Goal: Task Accomplishment & Management: Manage account settings

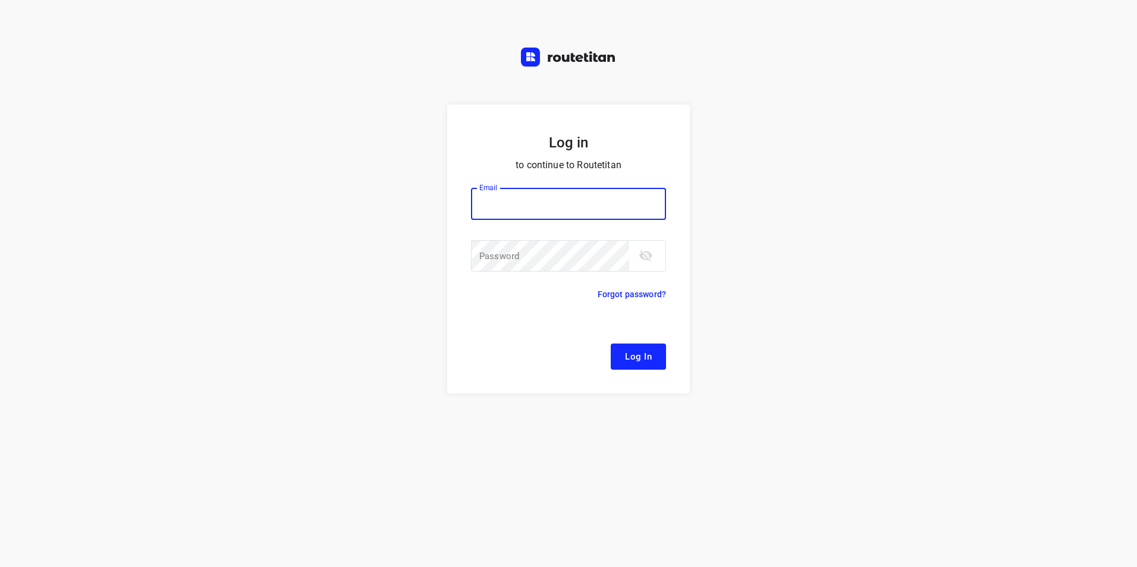
click at [611, 212] on input "email" at bounding box center [568, 204] width 195 height 32
type input "[EMAIL_ADDRESS][DOMAIN_NAME]"
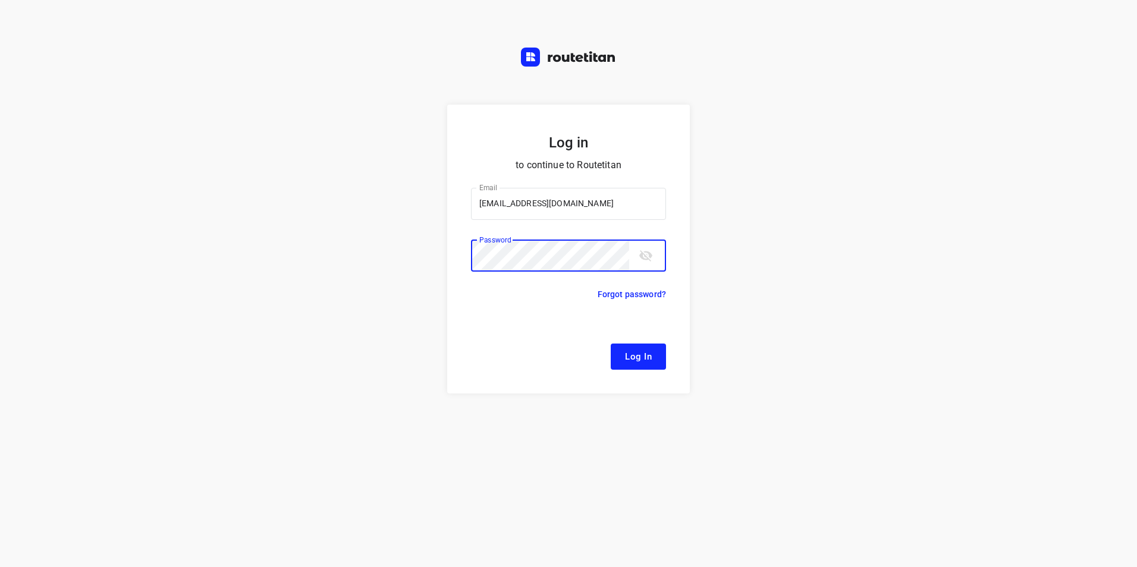
click at [635, 347] on button "Log In" at bounding box center [638, 357] width 55 height 26
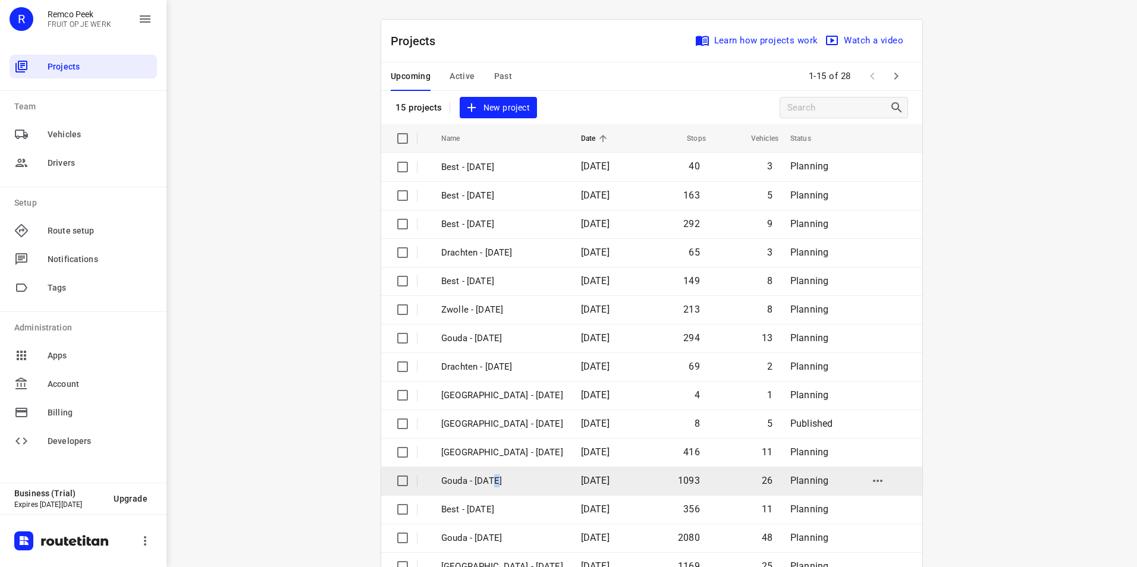
click at [491, 485] on p "Gouda - [DATE]" at bounding box center [502, 482] width 122 height 14
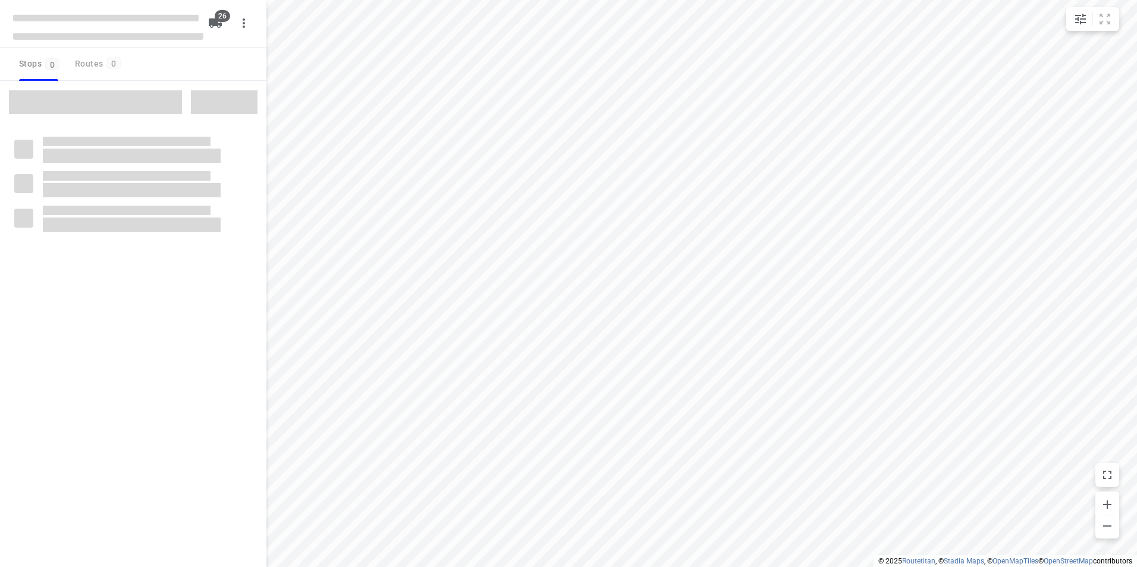
checkbox input "true"
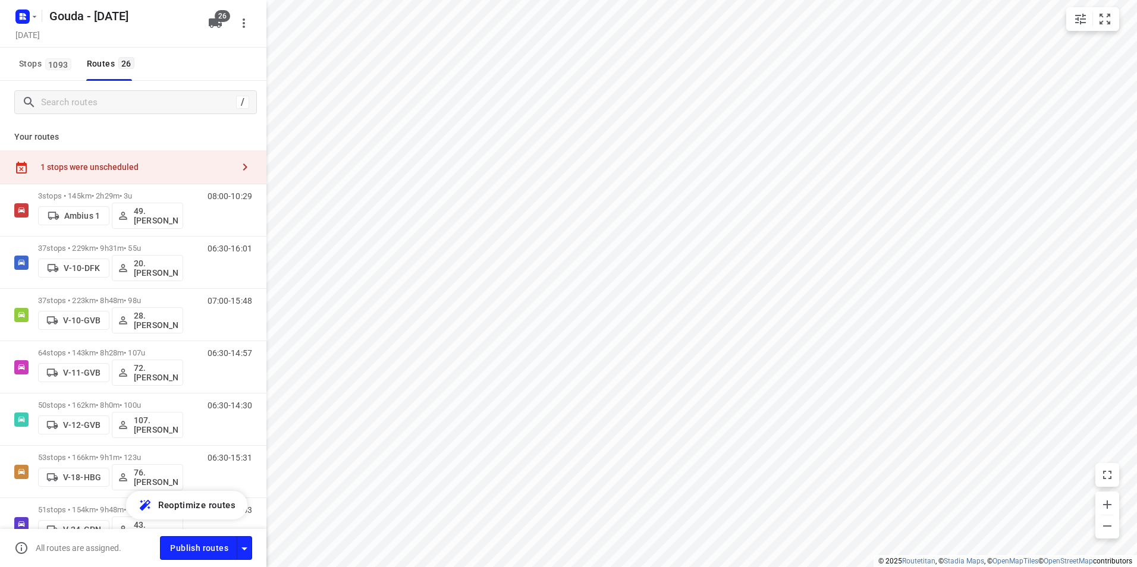
click at [40, 12] on div "Gouda - [DATE]" at bounding box center [106, 14] width 190 height 21
click at [29, 17] on rect "button" at bounding box center [22, 17] width 14 height 14
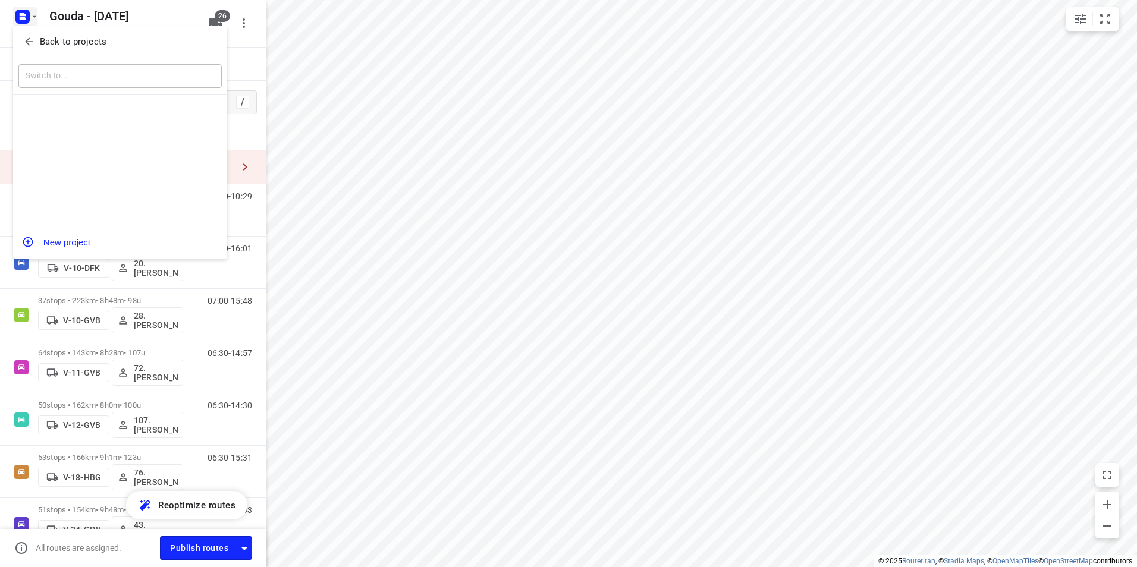
drag, startPoint x: 29, startPoint y: 17, endPoint x: 55, endPoint y: 43, distance: 36.6
click at [55, 43] on p "Back to projects" at bounding box center [73, 42] width 67 height 14
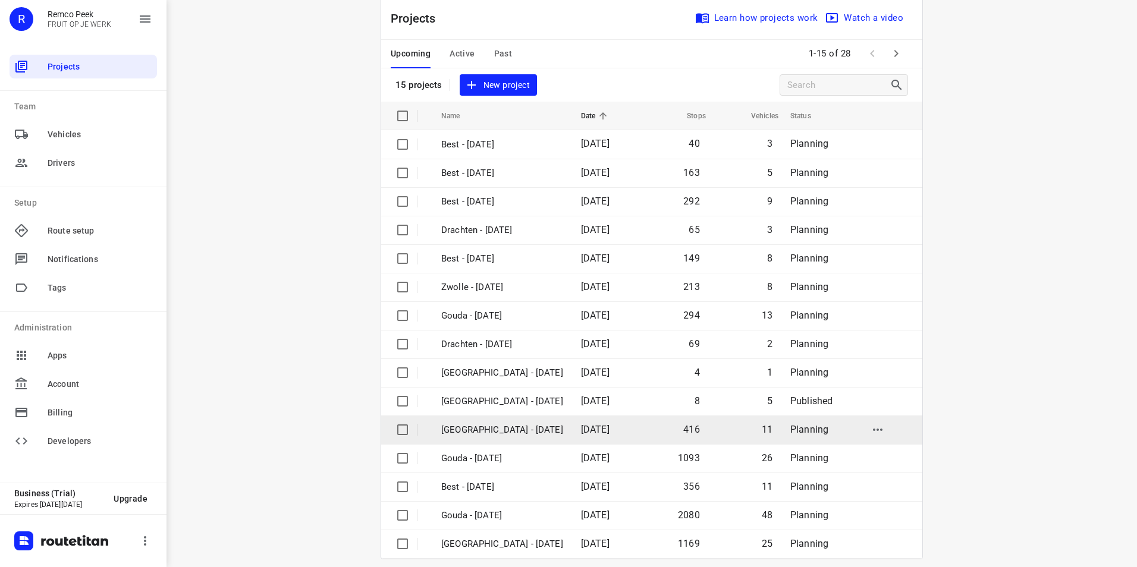
scroll to position [34, 0]
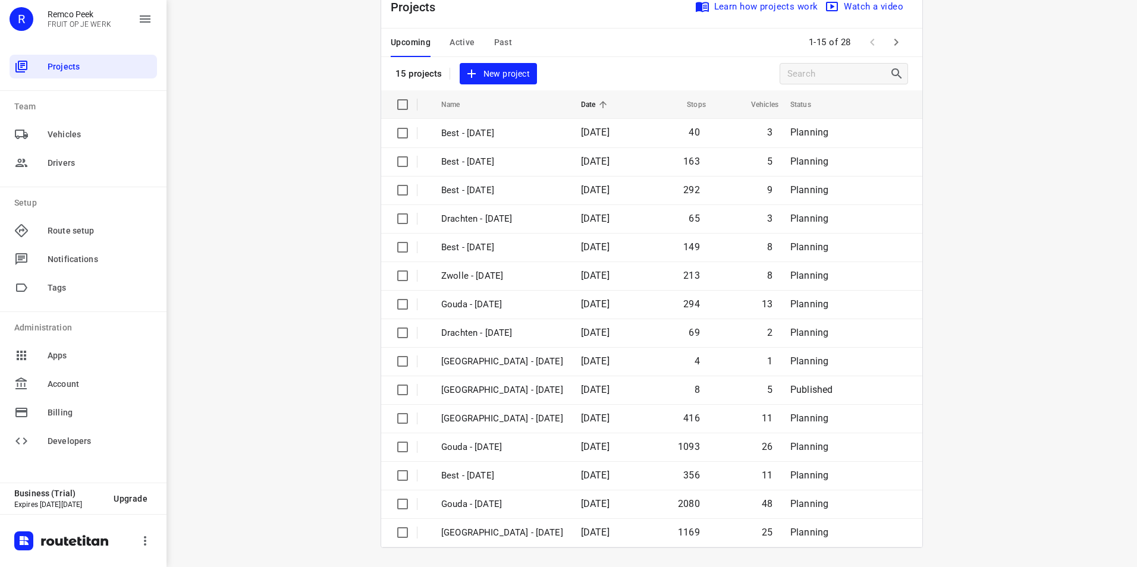
click at [468, 48] on span "Active" at bounding box center [462, 42] width 25 height 15
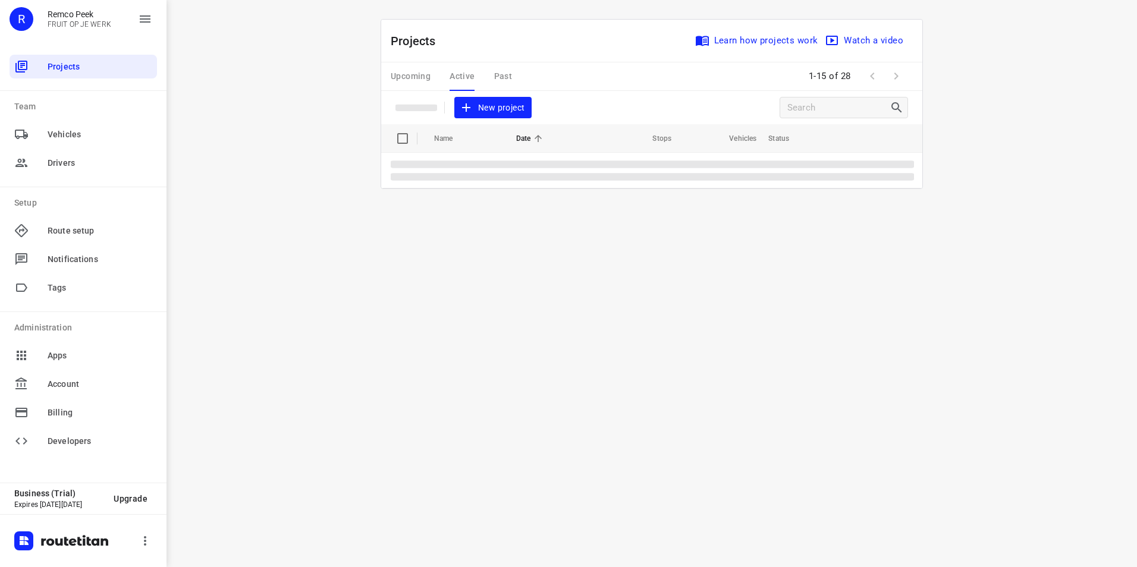
scroll to position [0, 0]
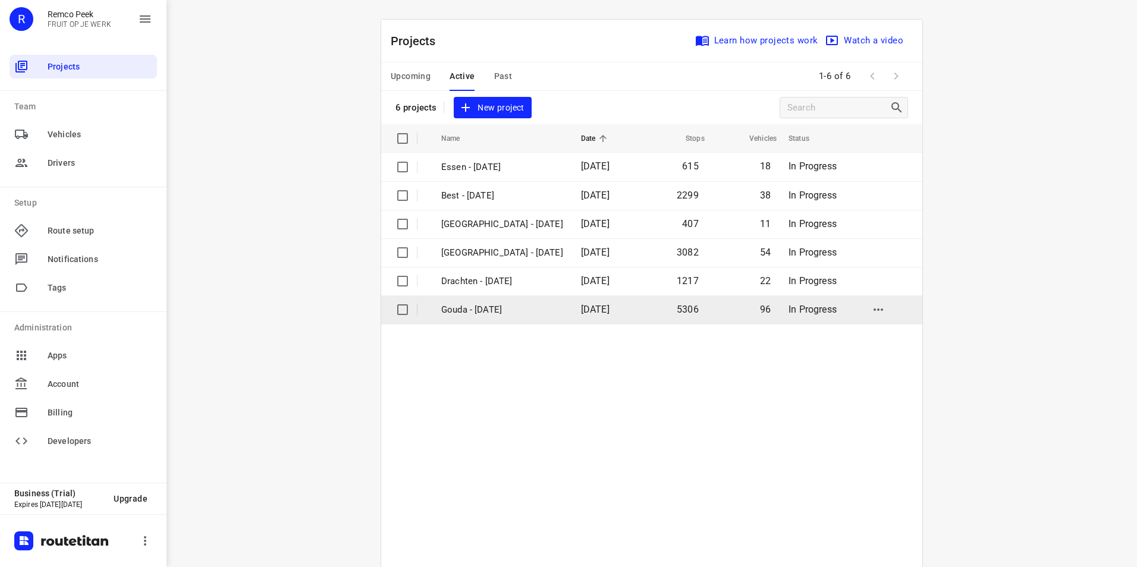
click at [513, 302] on td "Gouda - Monday" at bounding box center [500, 310] width 142 height 29
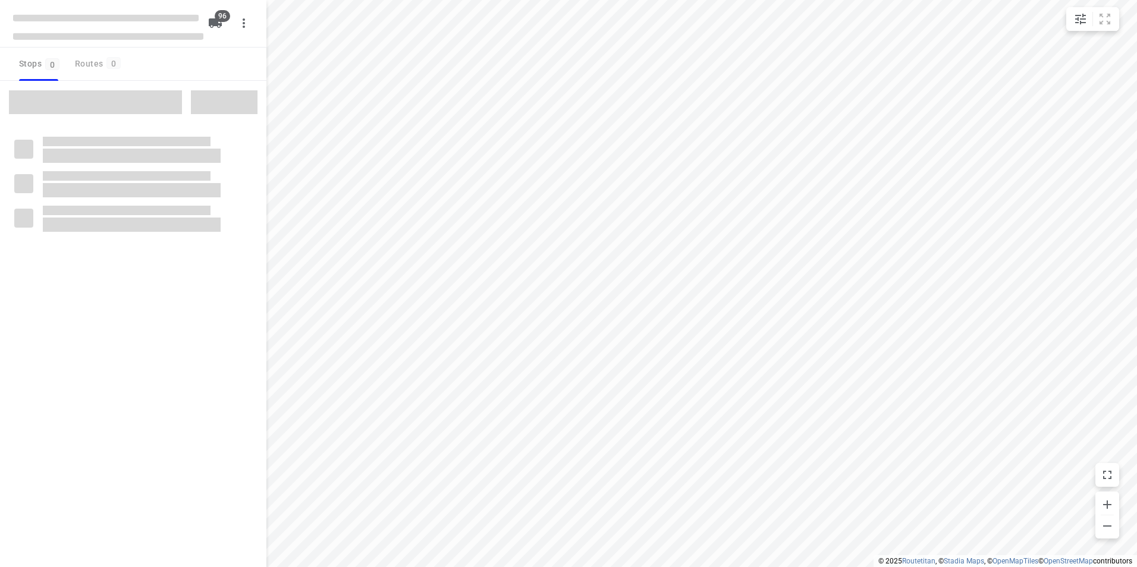
checkbox input "true"
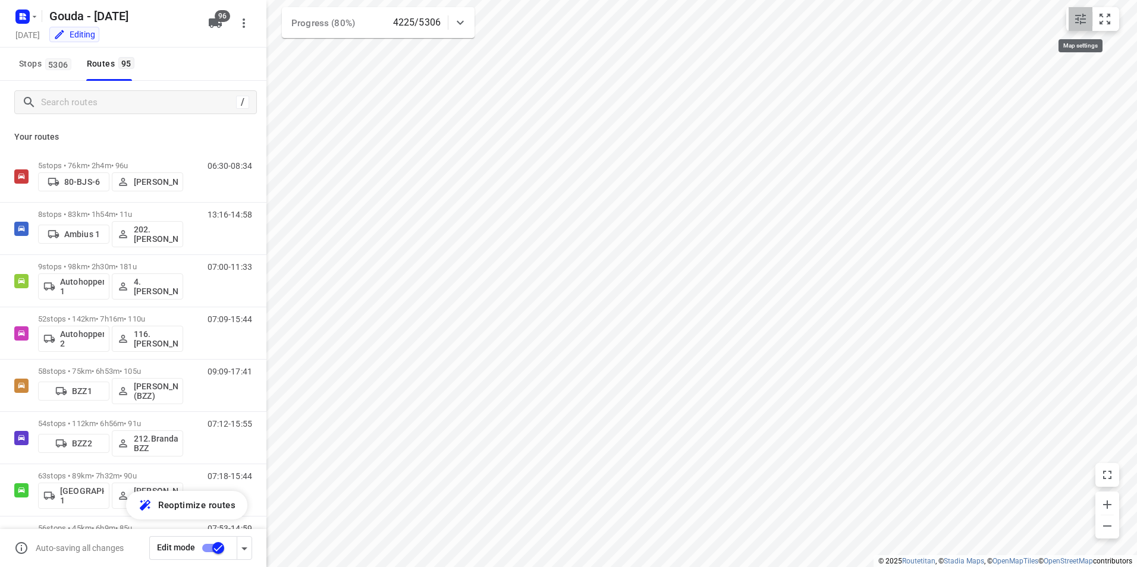
click at [1070, 20] on button "small contained button group" at bounding box center [1081, 19] width 24 height 24
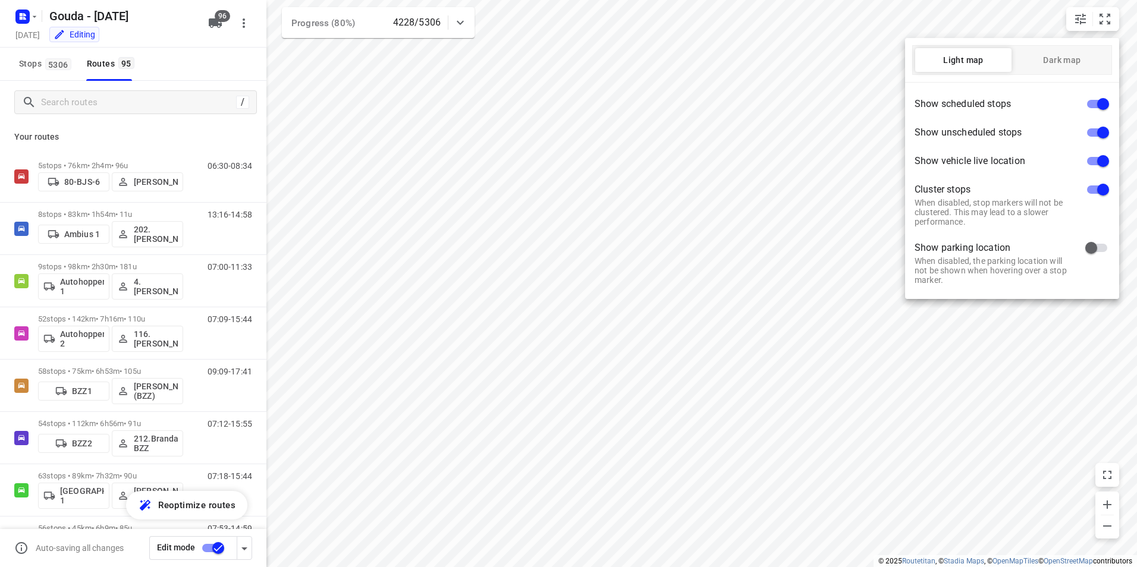
click at [1107, 189] on input "checkbox" at bounding box center [1103, 189] width 68 height 23
checkbox input "false"
drag, startPoint x: 1115, startPoint y: 356, endPoint x: 1016, endPoint y: 369, distance: 100.2
click at [1016, 369] on div at bounding box center [568, 283] width 1137 height 567
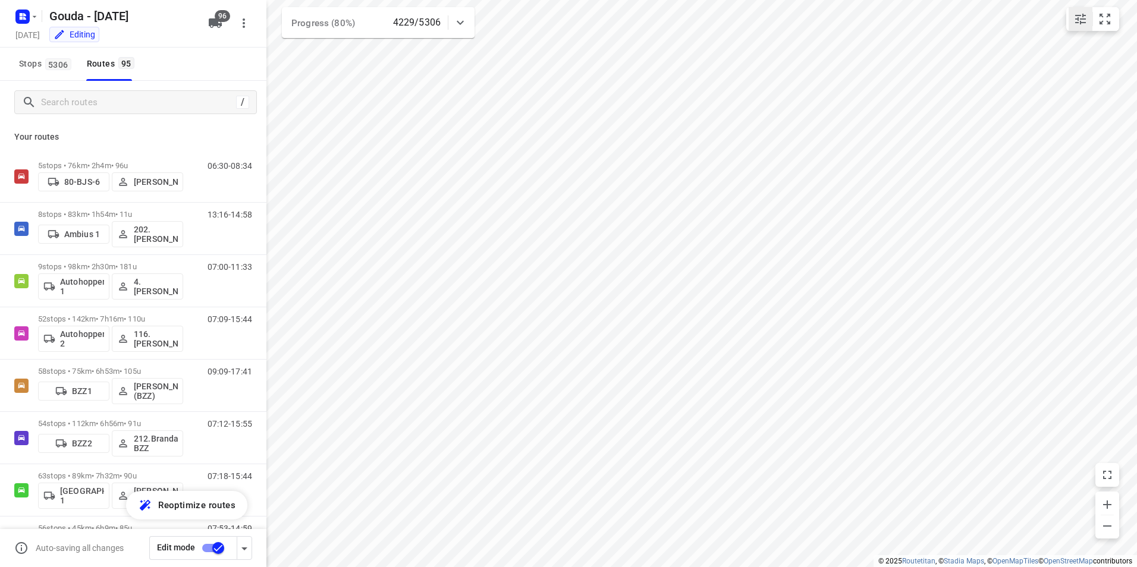
click at [1079, 15] on icon "small contained button group" at bounding box center [1080, 19] width 11 height 11
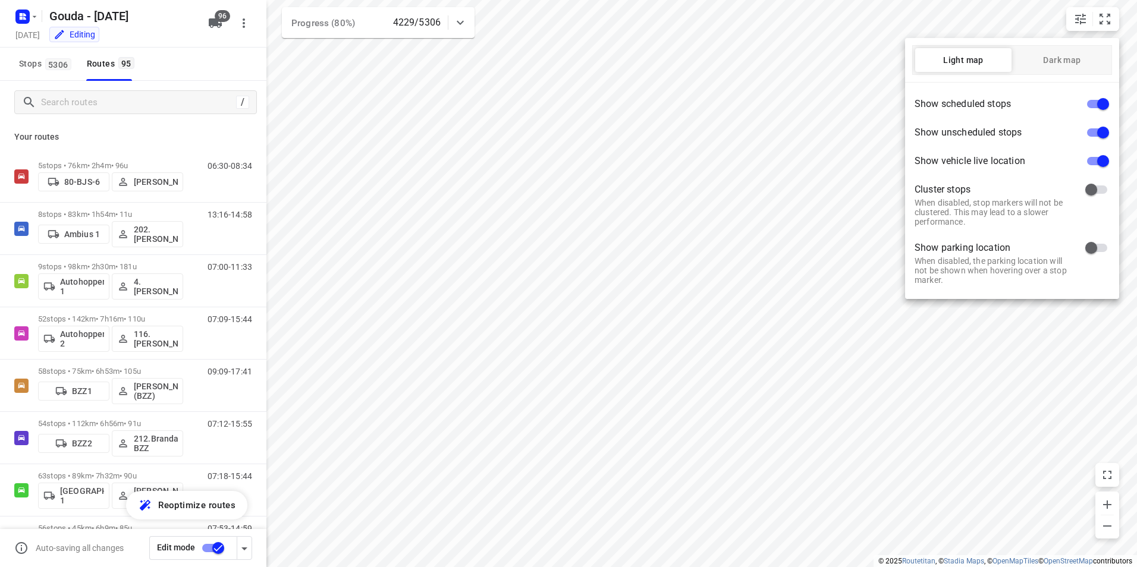
click at [1105, 152] on input "checkbox" at bounding box center [1103, 161] width 68 height 23
checkbox input "false"
click at [1103, 102] on input "checkbox" at bounding box center [1103, 104] width 68 height 23
checkbox input "false"
click at [887, 339] on div at bounding box center [568, 283] width 1137 height 567
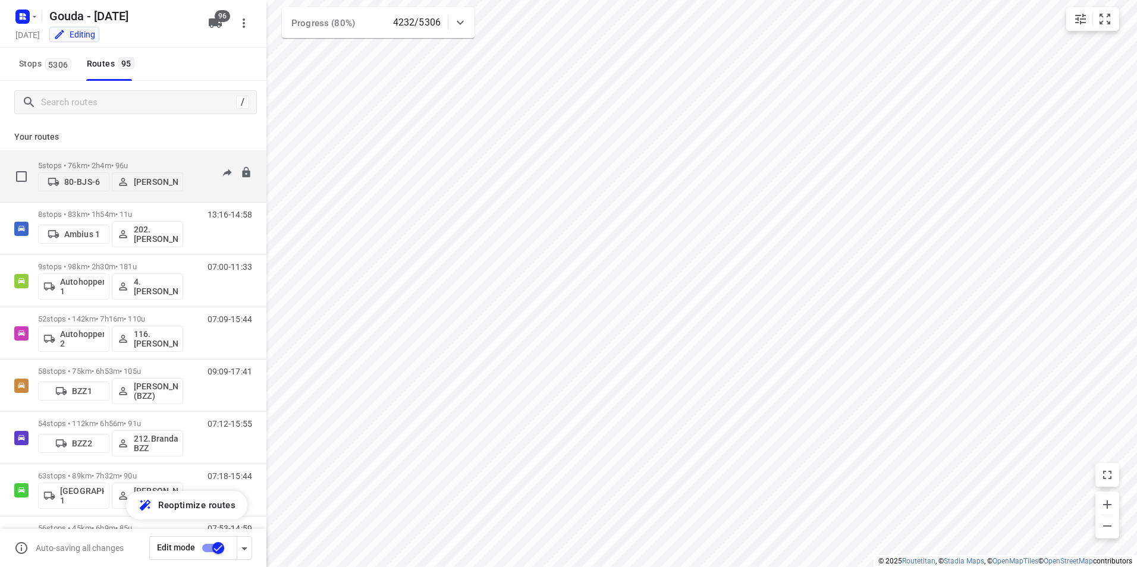
click at [180, 163] on p "5 stops • 76km • 2h4m • 96u" at bounding box center [110, 165] width 145 height 9
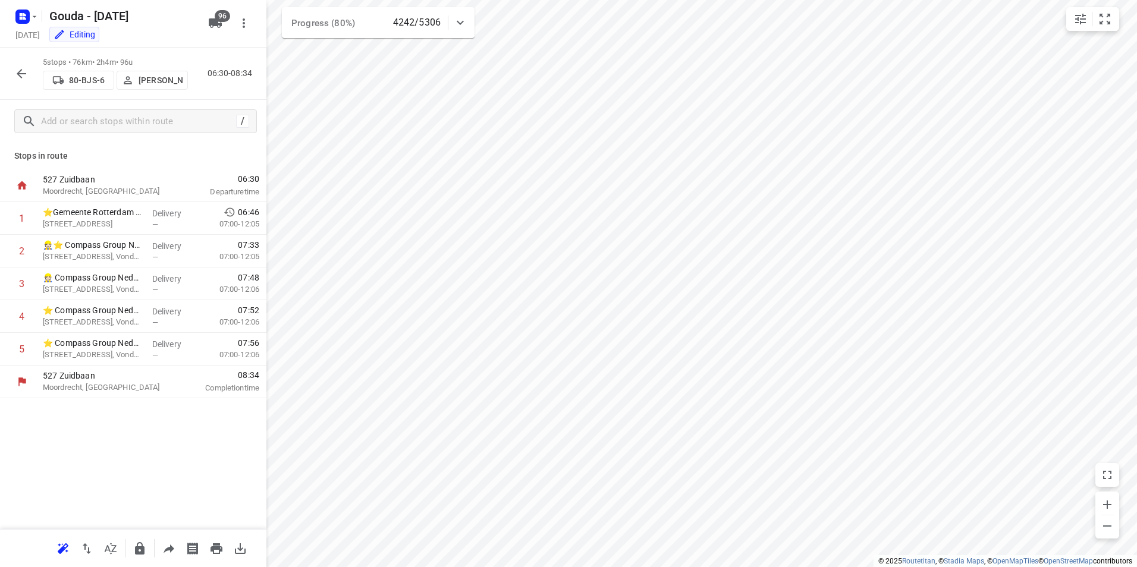
click at [19, 82] on button "button" at bounding box center [22, 74] width 24 height 24
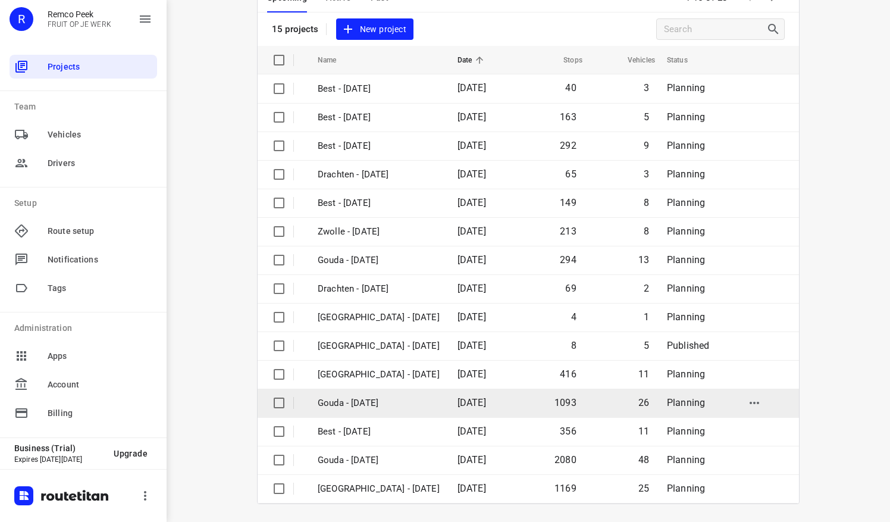
scroll to position [79, 0]
click at [378, 397] on p "Gouda - [DATE]" at bounding box center [379, 403] width 122 height 14
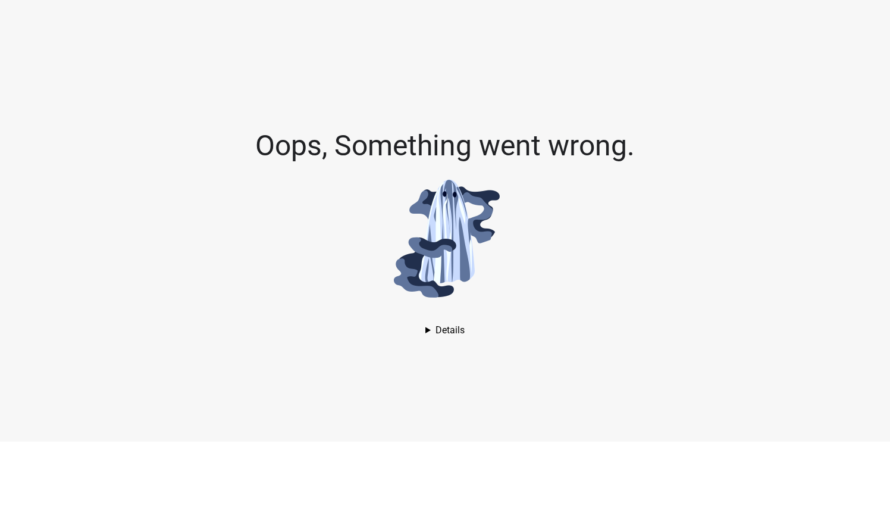
click at [438, 332] on details "AssertionError: Assertion failed. See [URL][DOMAIN_NAME] for details. in Unknow…" at bounding box center [444, 329] width 39 height 11
